Goal: Task Accomplishment & Management: Manage account settings

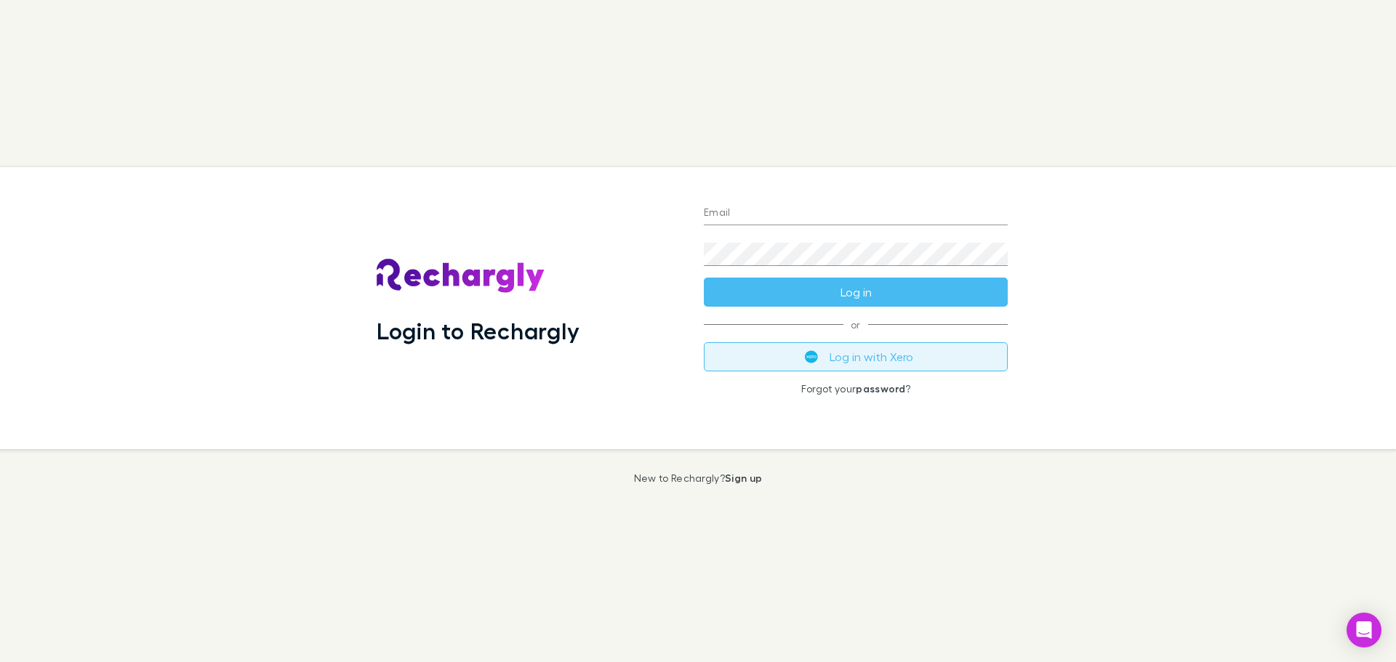
click at [827, 357] on button "Log in with Xero" at bounding box center [856, 356] width 304 height 29
click at [738, 208] on input "Email" at bounding box center [856, 213] width 304 height 23
click at [569, 276] on div "Login to Rechargly" at bounding box center [529, 308] width 304 height 259
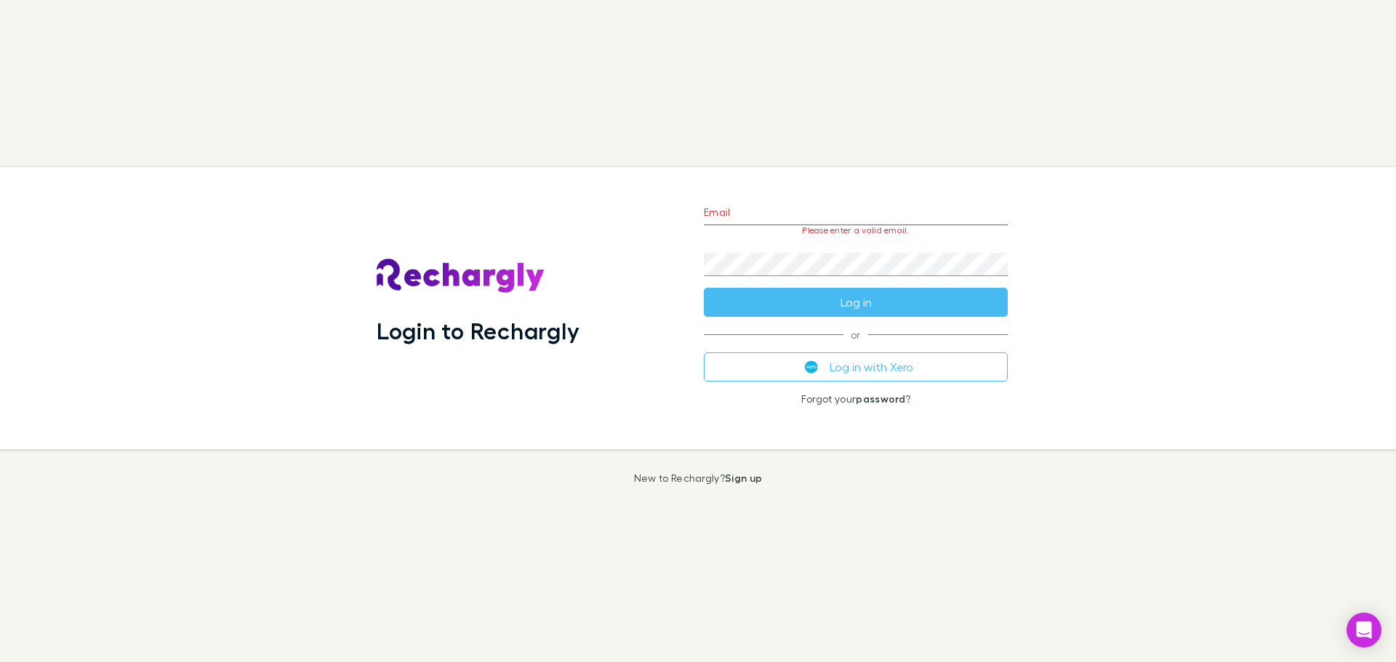
click at [723, 205] on input "Email" at bounding box center [856, 213] width 304 height 23
type input "**********"
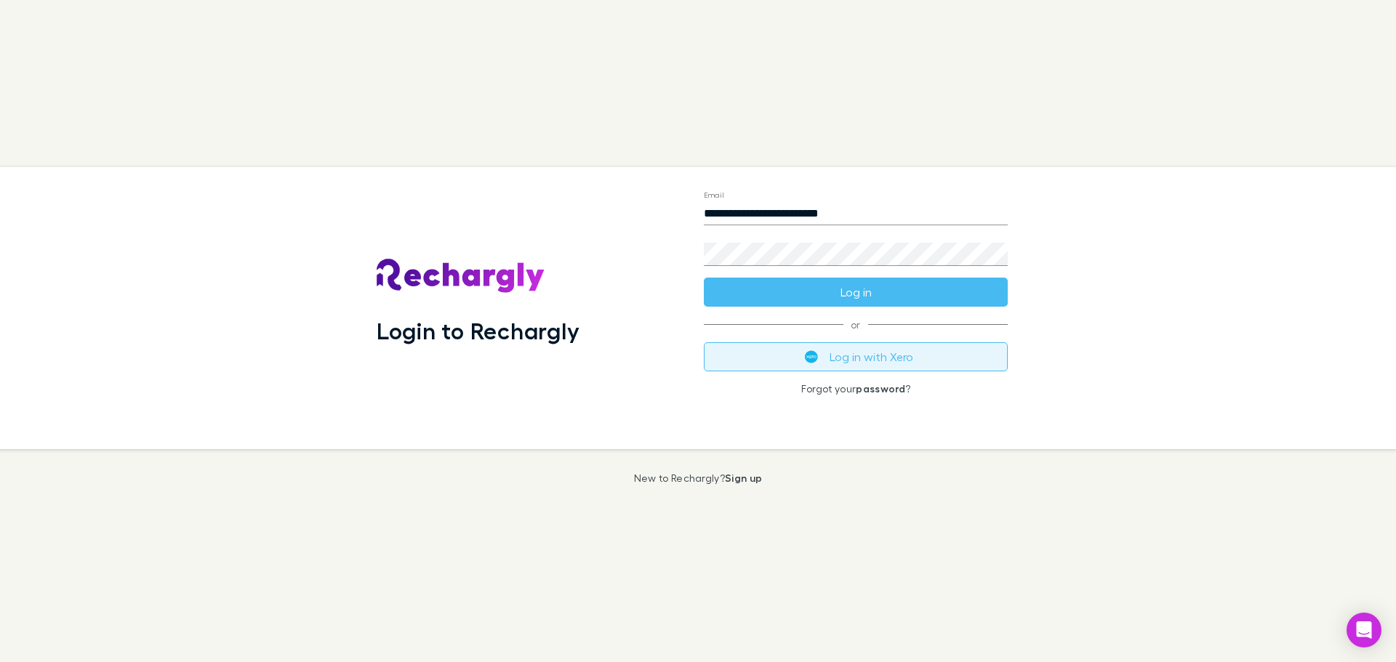
click at [857, 355] on button "Log in with Xero" at bounding box center [856, 356] width 304 height 29
